Goal: Transaction & Acquisition: Purchase product/service

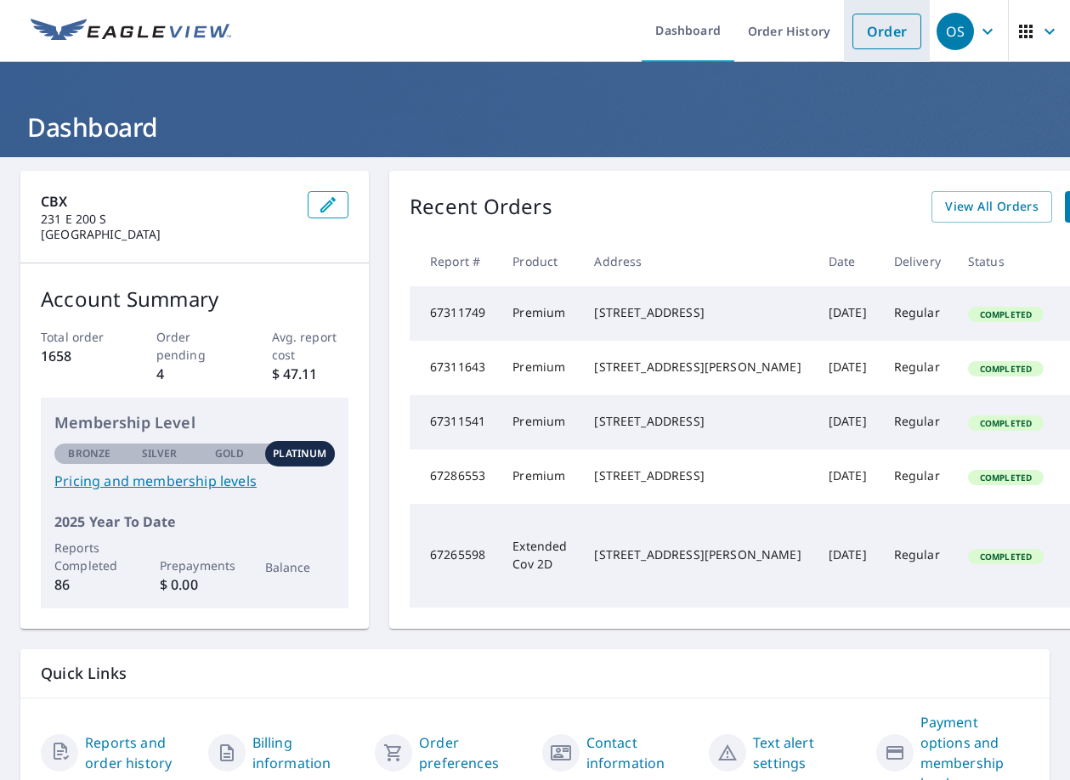
click at [867, 29] on link "Order" at bounding box center [887, 32] width 69 height 36
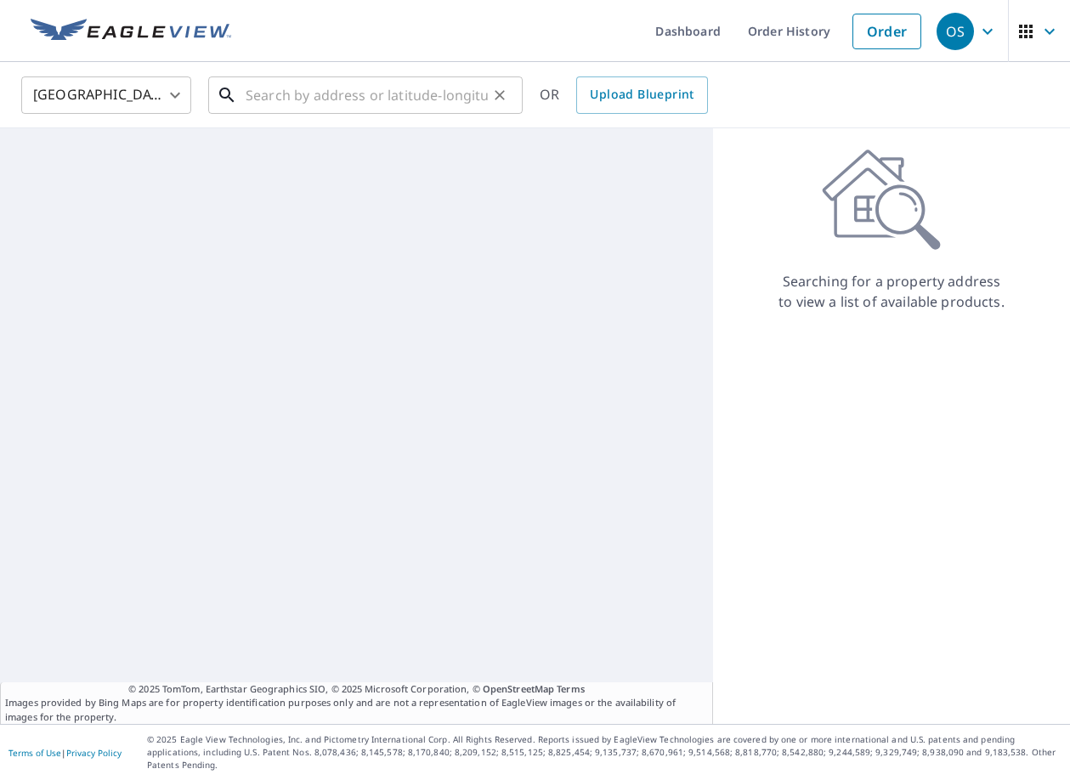
click at [316, 107] on input "text" at bounding box center [367, 95] width 242 height 48
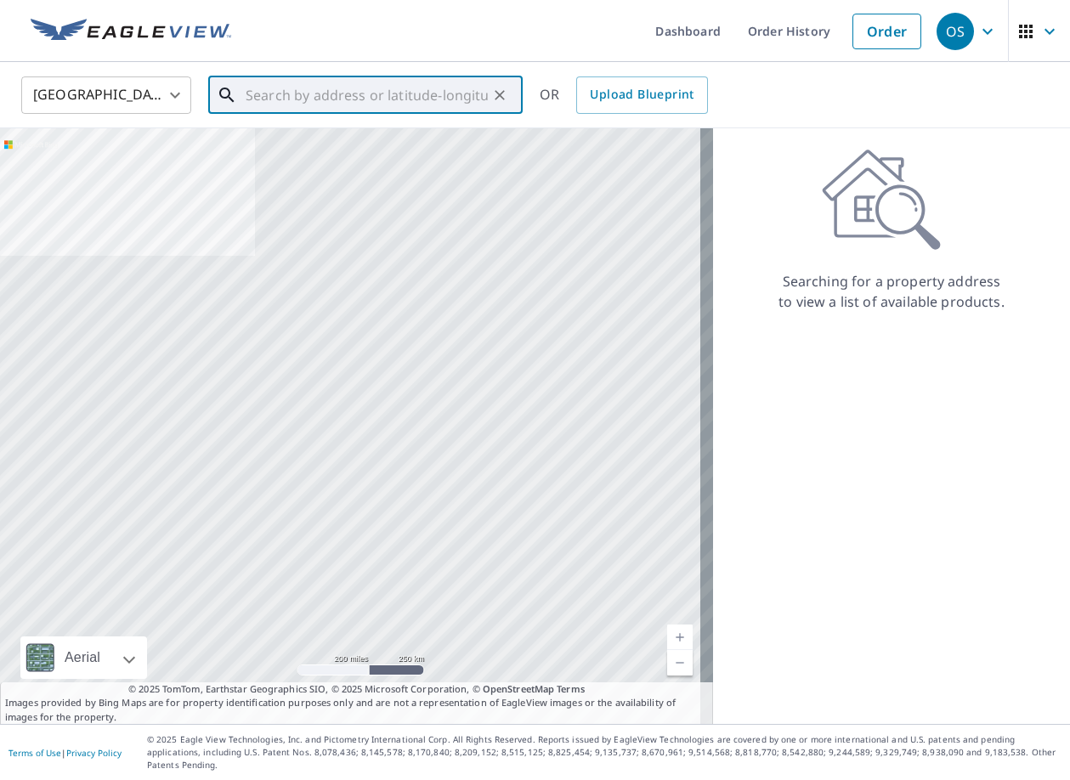
paste input "[STREET_ADDRESS]"
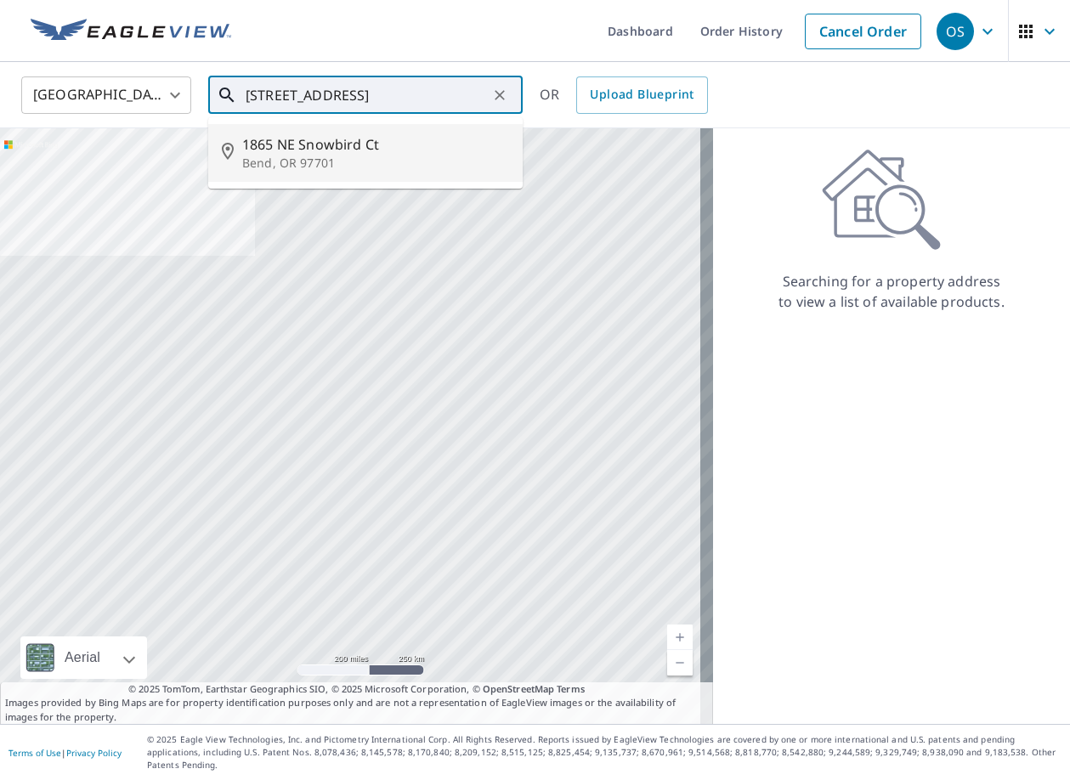
click at [306, 146] on span "1865 NE Snowbird Ct" at bounding box center [375, 144] width 267 height 20
type input "[STREET_ADDRESS]"
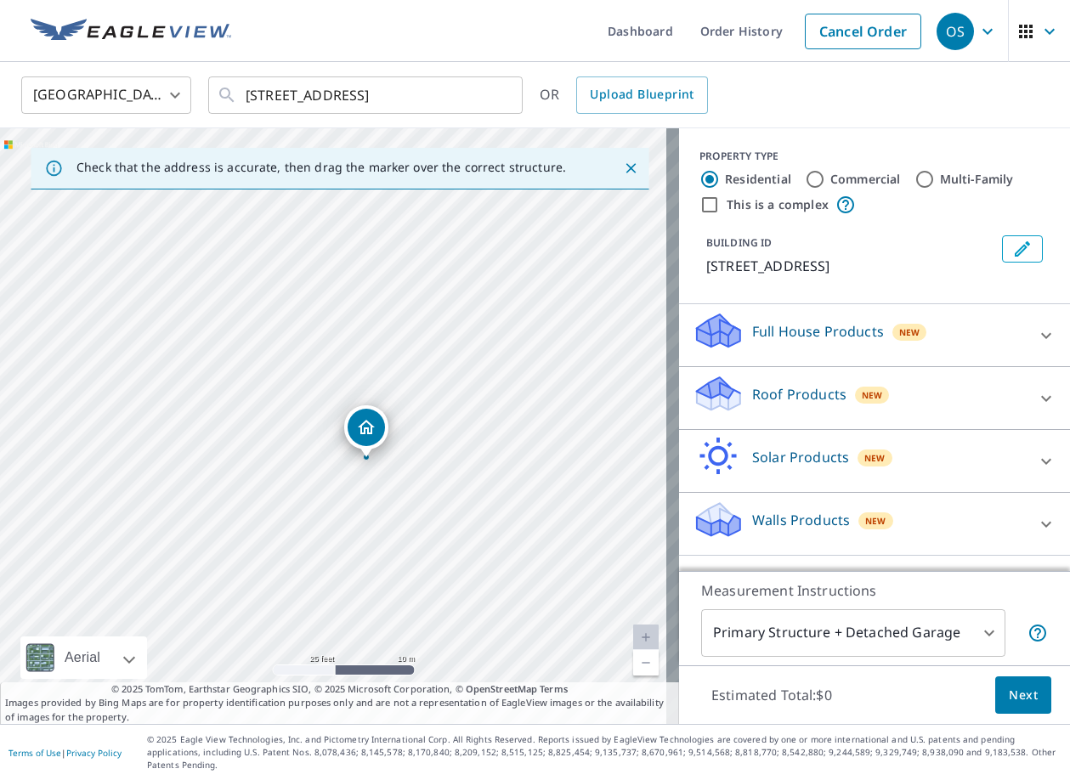
drag, startPoint x: 294, startPoint y: 311, endPoint x: 327, endPoint y: 339, distance: 43.4
click at [327, 339] on div "[STREET_ADDRESS]" at bounding box center [339, 426] width 679 height 596
click at [802, 393] on p "Roof Products" at bounding box center [799, 394] width 94 height 20
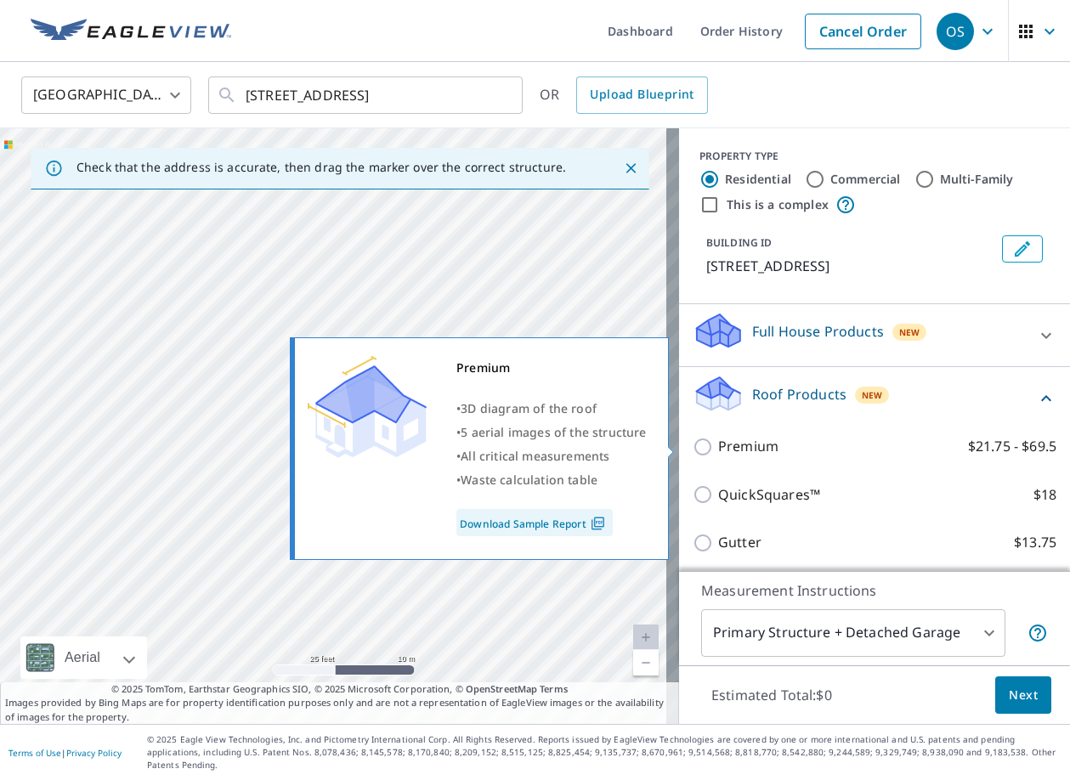
click at [802, 447] on label "Premium $21.75 - $69.5" at bounding box center [887, 446] width 338 height 21
click at [718, 447] on input "Premium $21.75 - $69.5" at bounding box center [706, 447] width 26 height 20
checkbox input "true"
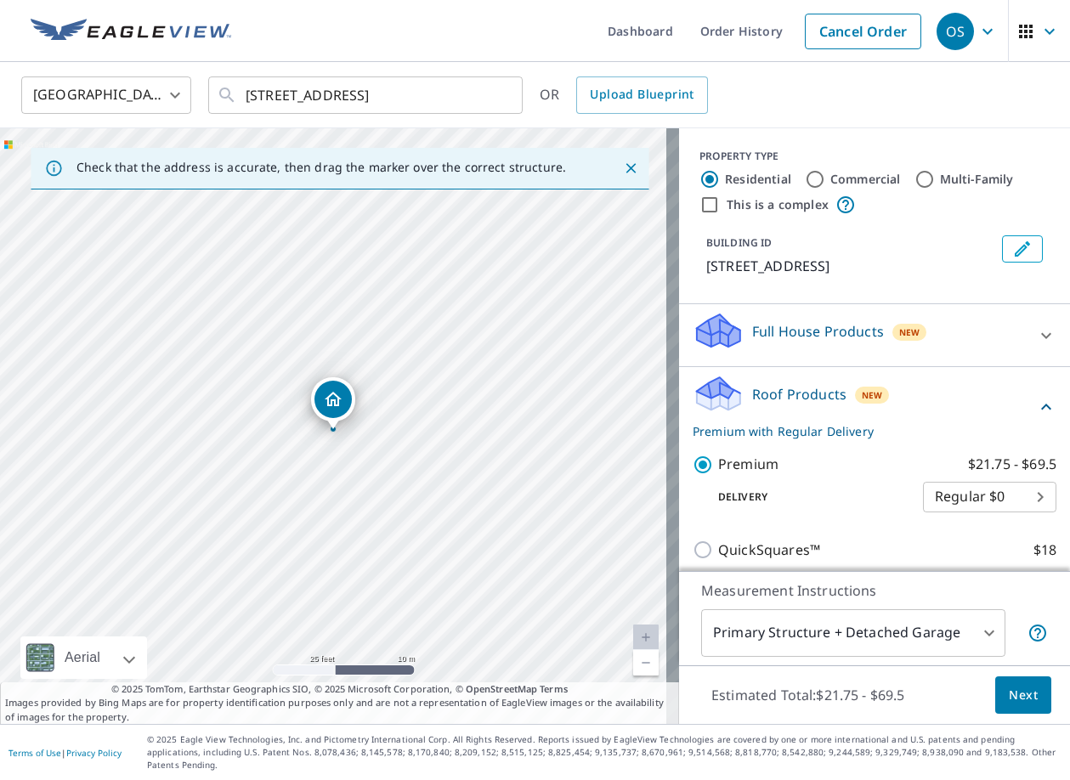
click at [1027, 715] on button "Next" at bounding box center [1023, 696] width 56 height 38
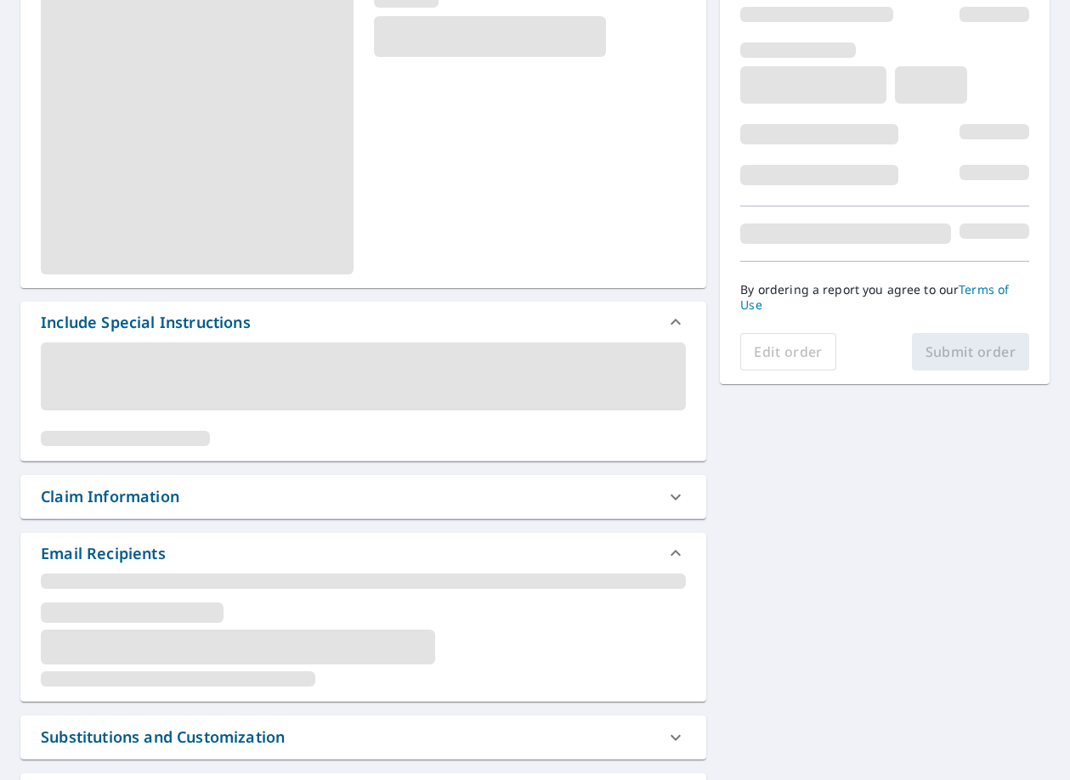
scroll to position [255, 0]
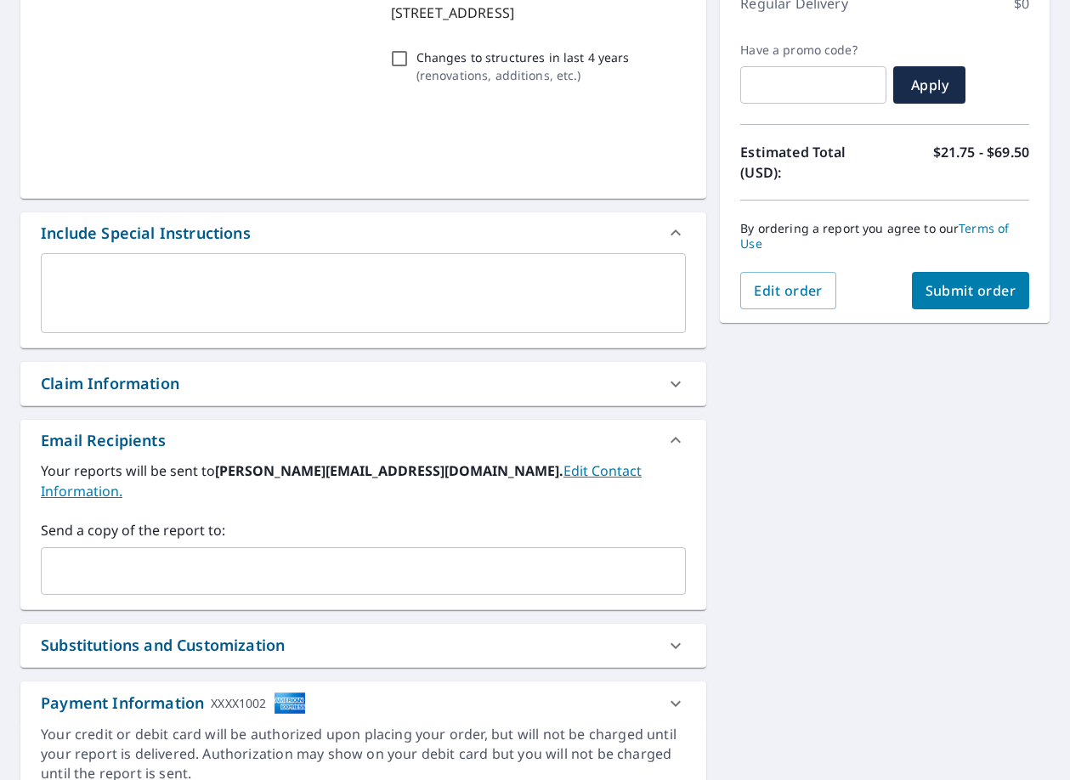
click at [187, 490] on div "Your reports will be sent to [PERSON_NAME][EMAIL_ADDRESS][DOMAIN_NAME]. Edit Co…" at bounding box center [363, 528] width 645 height 134
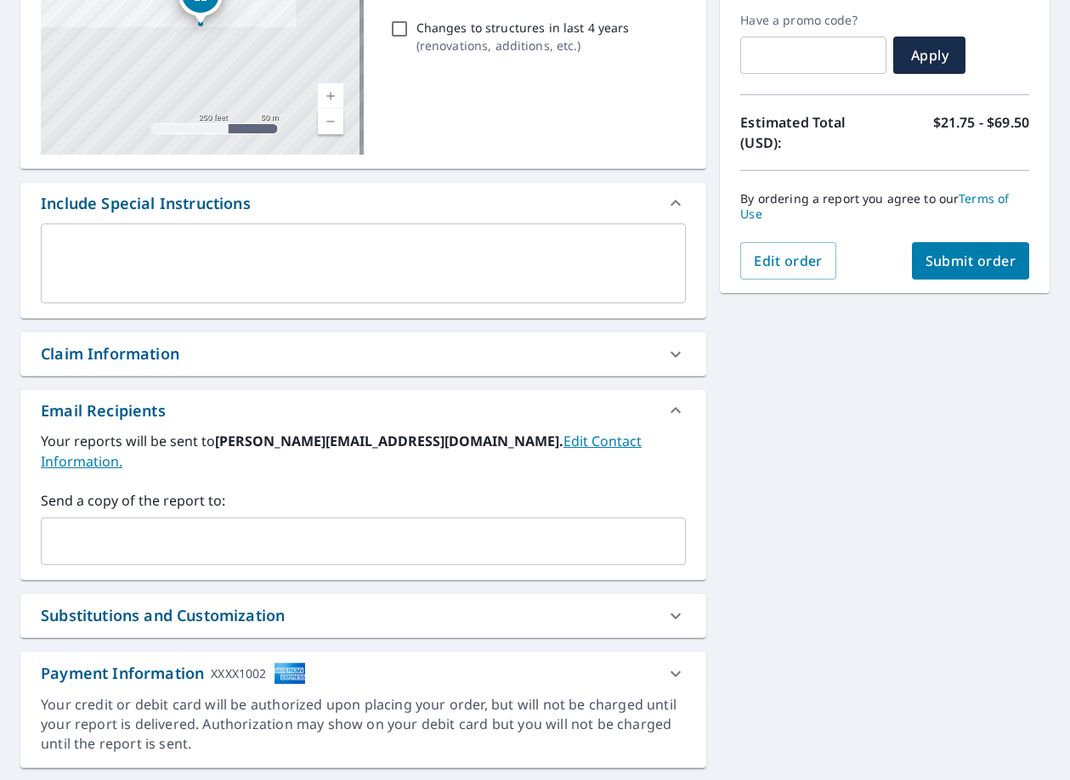
scroll to position [309, 0]
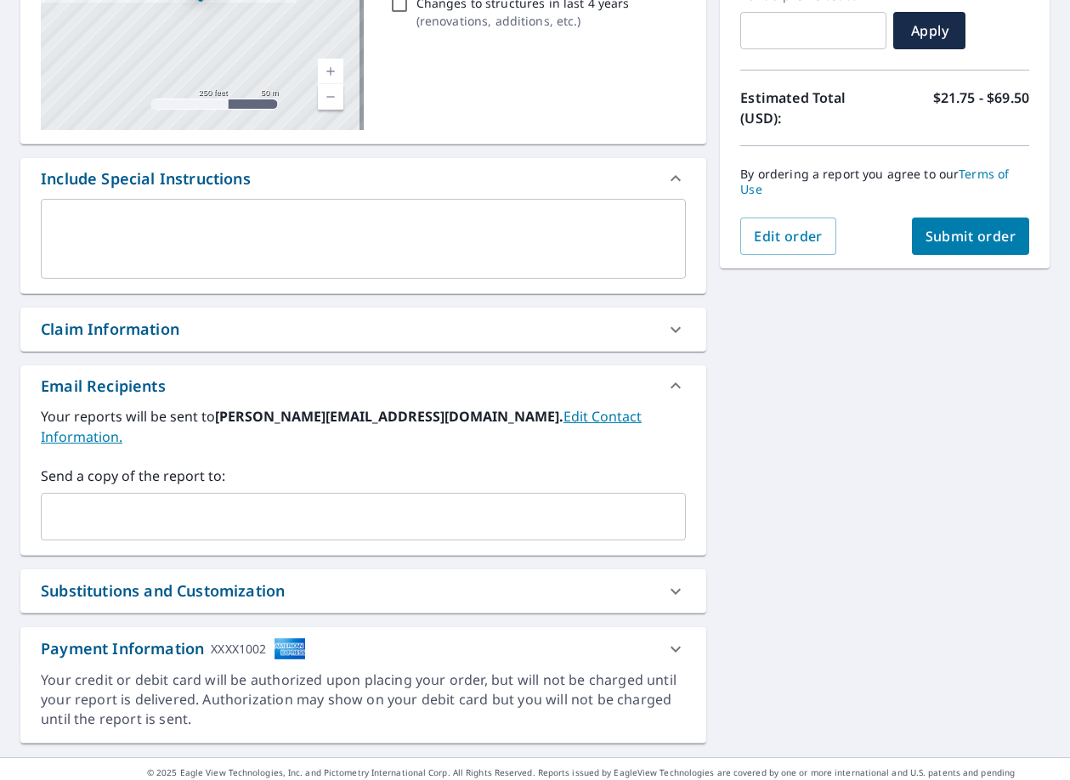
click at [186, 336] on div "Claim Information" at bounding box center [348, 329] width 615 height 23
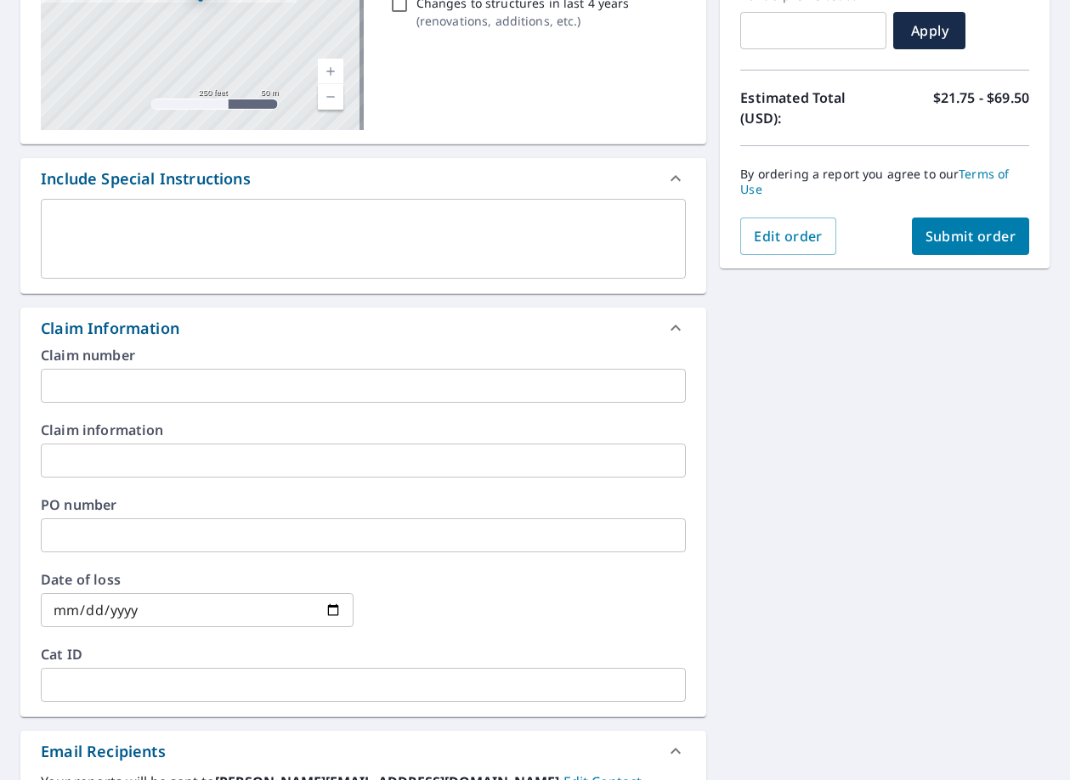
click at [223, 400] on input "text" at bounding box center [363, 386] width 645 height 34
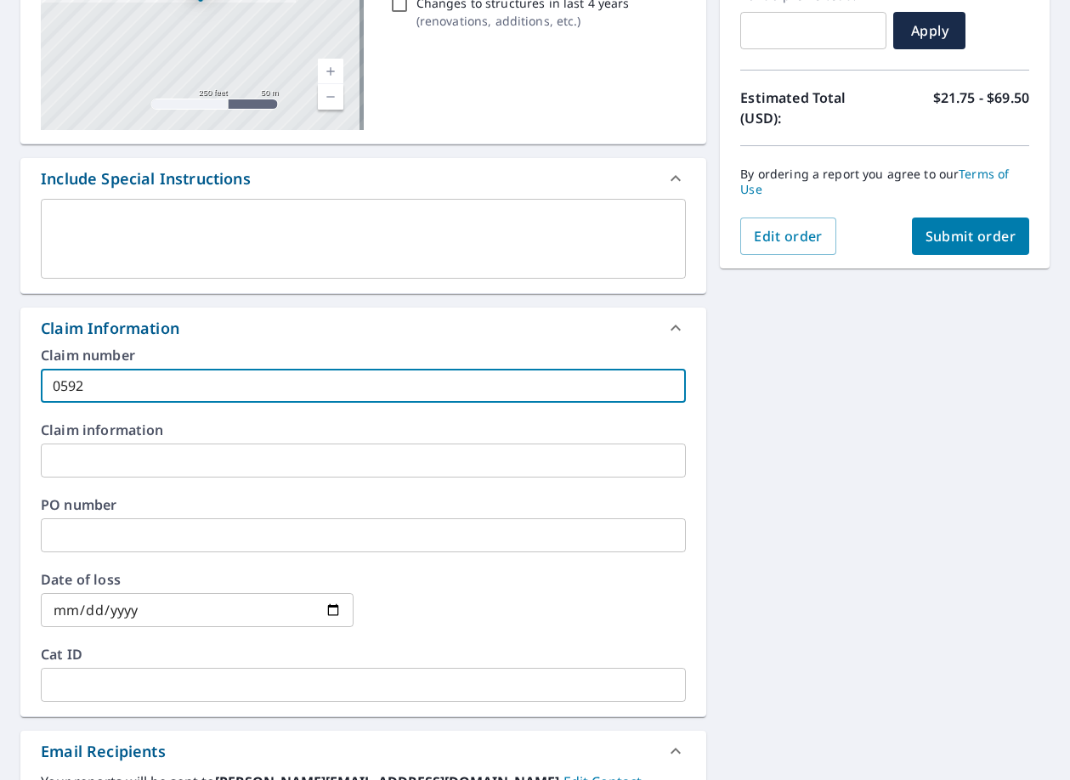
type input "0592"
click at [913, 251] on button "Submit order" at bounding box center [971, 236] width 118 height 37
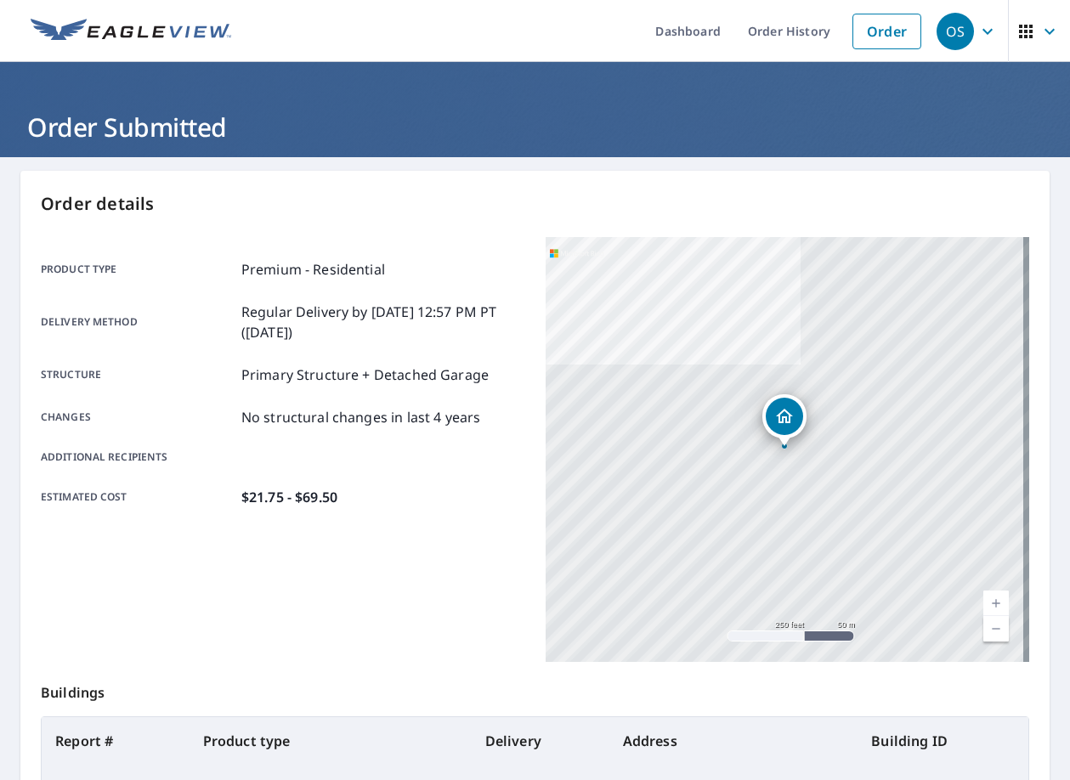
click at [469, 174] on div "Order details Product type Premium - Residential Delivery method Regular Delive…" at bounding box center [534, 557] width 1029 height 773
